Goal: Information Seeking & Learning: Compare options

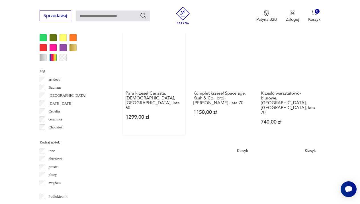
scroll to position [624, 0]
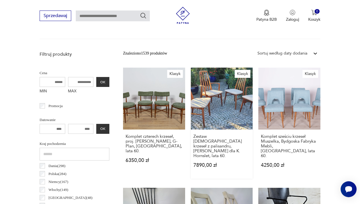
click at [209, 101] on link "Klasyk Zestaw [DEMOGRAPHIC_DATA] krzeseł z palisandru, [PERSON_NAME] dla K. Hor…" at bounding box center [222, 123] width 62 height 111
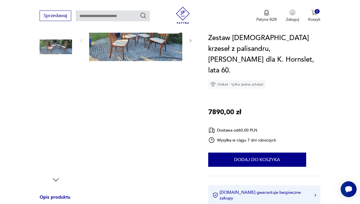
scroll to position [84, 0]
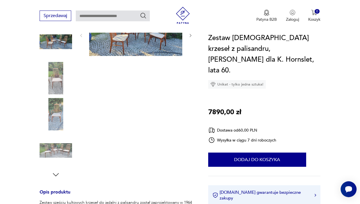
click at [56, 77] on img at bounding box center [56, 78] width 32 height 32
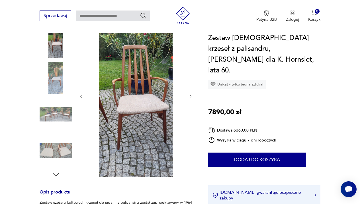
click at [54, 103] on img at bounding box center [56, 114] width 32 height 32
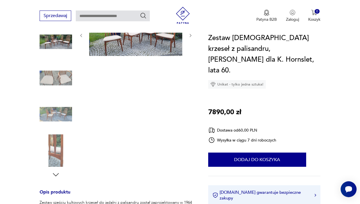
click at [54, 112] on img at bounding box center [56, 114] width 32 height 32
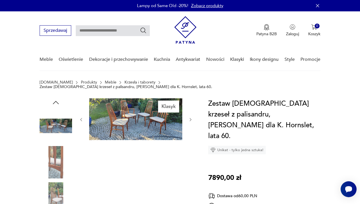
scroll to position [0, 0]
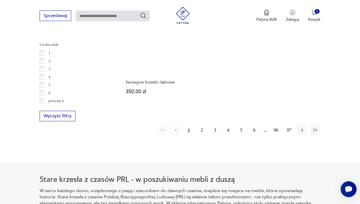
scroll to position [839, 0]
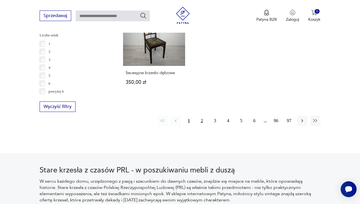
click at [202, 121] on button "2" at bounding box center [202, 121] width 10 height 10
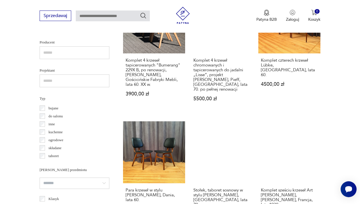
scroll to position [7, 0]
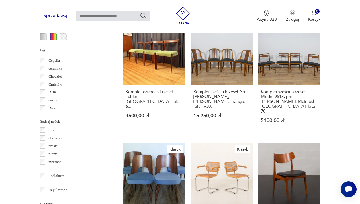
scroll to position [39, 0]
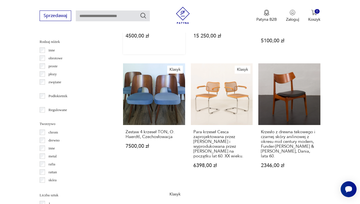
scroll to position [687, 0]
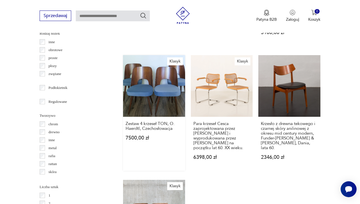
click at [141, 85] on link "Klasyk Zestaw 4 krzeseł TON, O. Haerdtl, Czechosłowacja 7500,00 zł" at bounding box center [154, 113] width 62 height 116
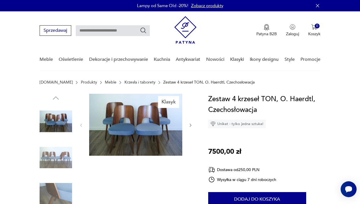
scroll to position [687, 0]
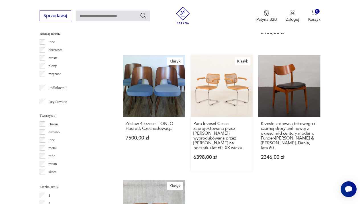
click at [215, 90] on link "Klasyk Para krzeseł Cesca zaprojektowana przez [PERSON_NAME] i wyprodukowana pr…" at bounding box center [222, 113] width 62 height 116
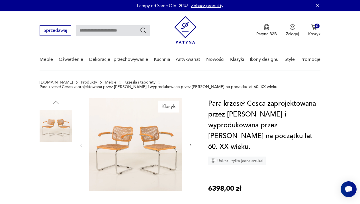
click at [62, 168] on img at bounding box center [56, 162] width 32 height 32
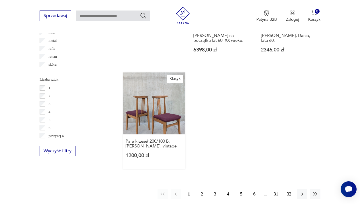
scroll to position [796, 0]
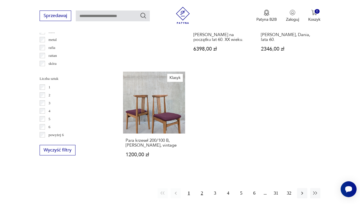
click at [201, 192] on button "2" at bounding box center [202, 194] width 10 height 10
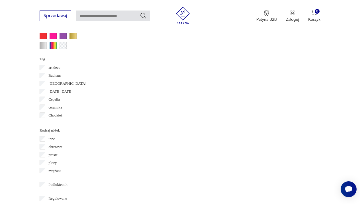
scroll to position [575, 0]
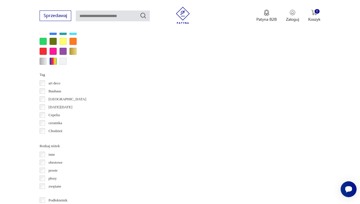
scroll to position [796, 0]
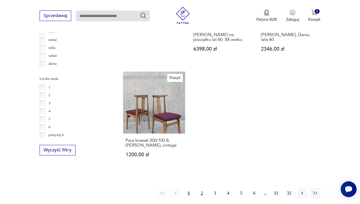
click at [203, 192] on button "2" at bounding box center [202, 194] width 10 height 10
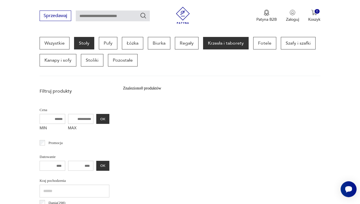
click at [88, 46] on p "Stoły" at bounding box center [84, 43] width 20 height 13
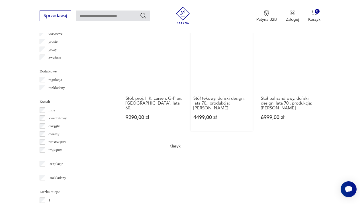
scroll to position [725, 0]
